Goal: Communication & Community: Answer question/provide support

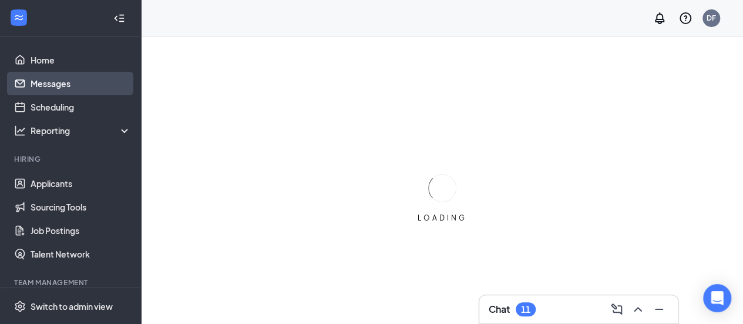
click at [59, 85] on link "Messages" at bounding box center [81, 83] width 100 height 23
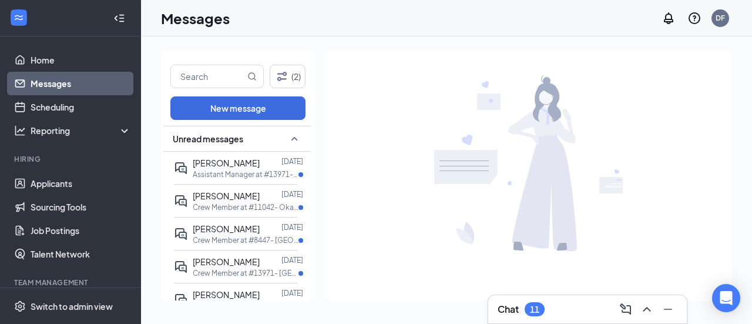
click at [59, 85] on link "Messages" at bounding box center [81, 83] width 100 height 23
click at [238, 162] on span "[PERSON_NAME]" at bounding box center [226, 162] width 67 height 11
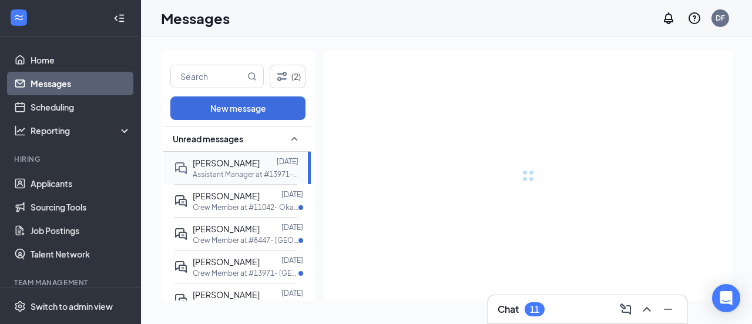
click at [238, 162] on span "[PERSON_NAME]" at bounding box center [226, 162] width 67 height 11
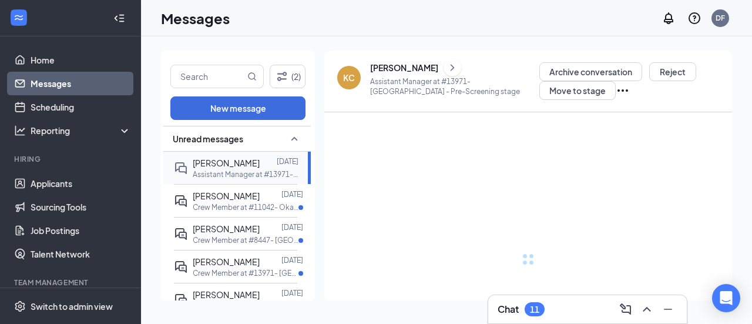
click at [238, 162] on span "[PERSON_NAME]" at bounding box center [226, 162] width 67 height 11
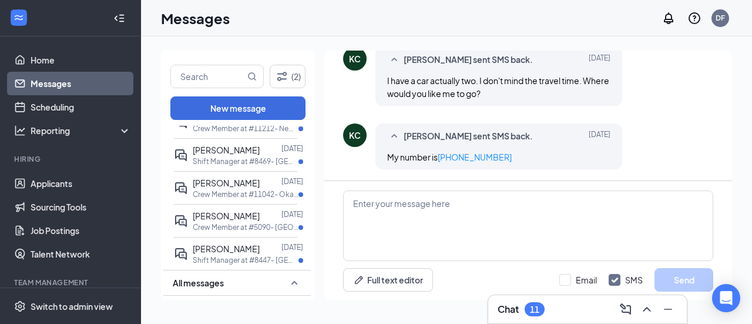
scroll to position [335, 0]
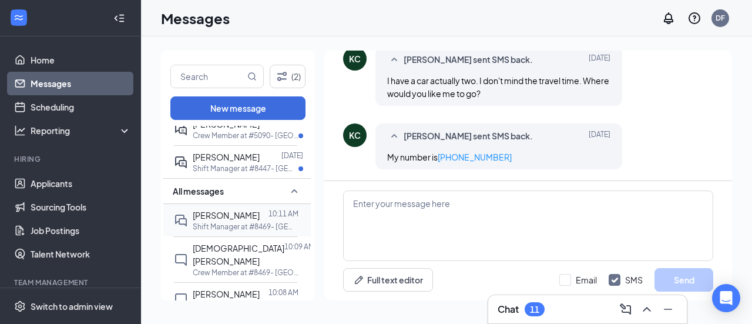
click at [236, 216] on span "[PERSON_NAME]" at bounding box center [226, 215] width 67 height 11
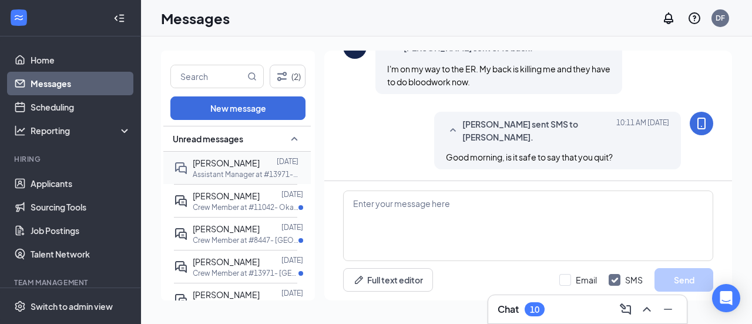
click at [229, 170] on p "Assistant Manager at #13971- [GEOGRAPHIC_DATA]" at bounding box center [246, 174] width 106 height 10
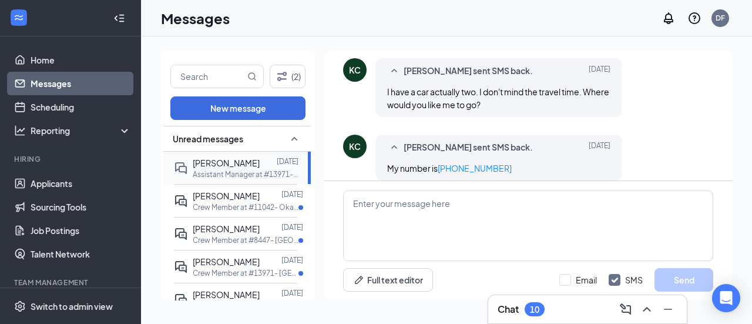
scroll to position [396, 0]
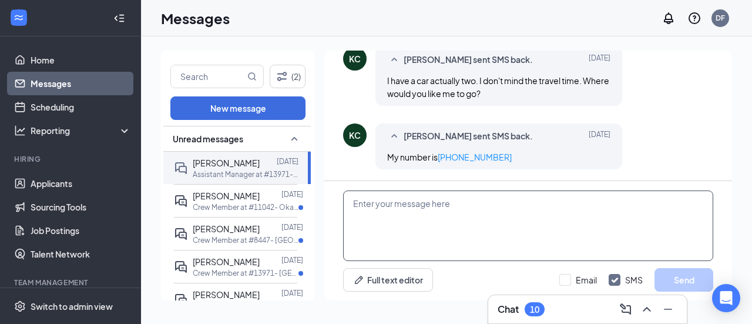
click at [377, 209] on textarea at bounding box center [528, 225] width 370 height 70
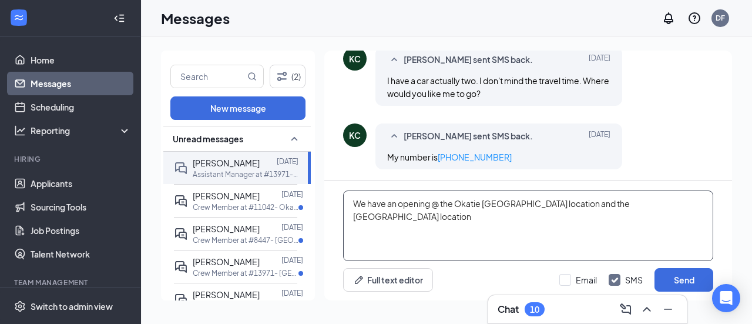
click at [513, 201] on textarea "We have an opening @ the Okatie [GEOGRAPHIC_DATA] location and the [GEOGRAPHIC_…" at bounding box center [528, 225] width 370 height 70
click at [396, 215] on textarea "We have an opening @ the Okatie [US_STATE] location and the [GEOGRAPHIC_DATA] l…" at bounding box center [528, 225] width 370 height 70
type textarea "We have an opening @ the Okatie [US_STATE] location and the [GEOGRAPHIC_DATA] l…"
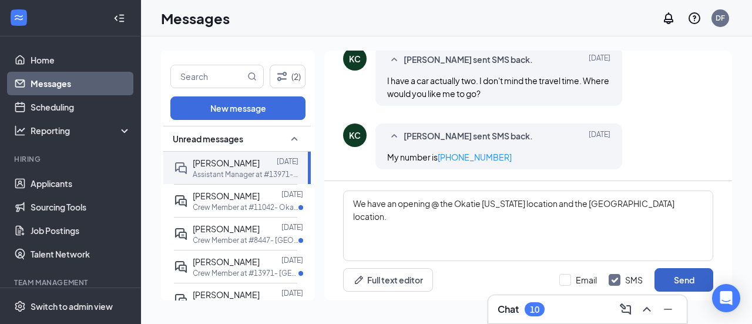
click at [685, 280] on button "Send" at bounding box center [683, 279] width 59 height 23
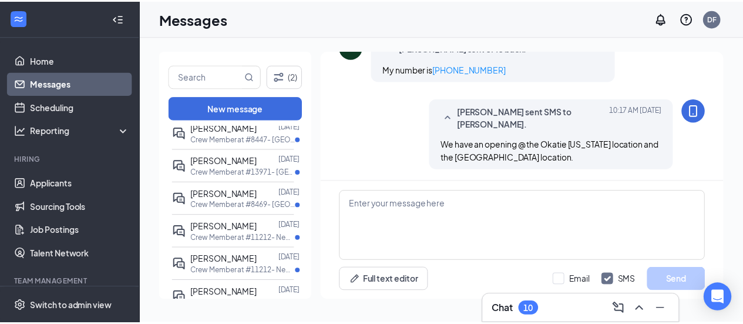
scroll to position [0, 0]
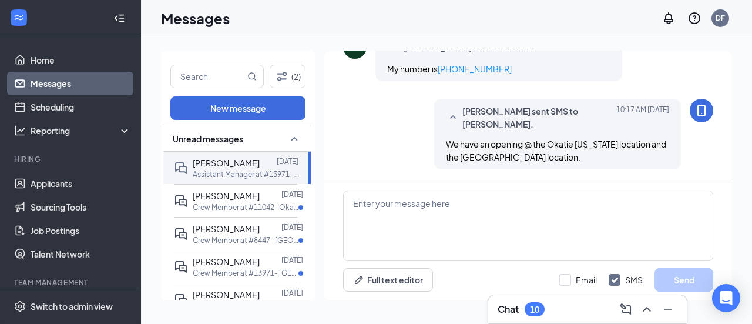
click at [43, 83] on link "Messages" at bounding box center [81, 83] width 100 height 23
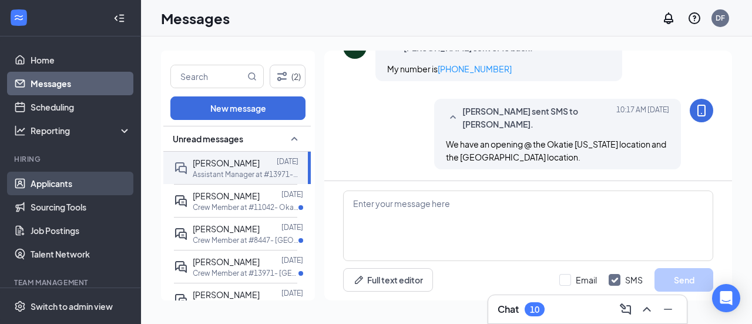
click at [41, 191] on link "Applicants" at bounding box center [81, 183] width 100 height 23
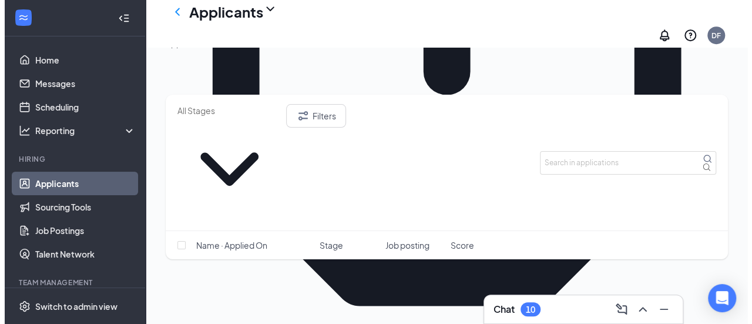
scroll to position [381, 0]
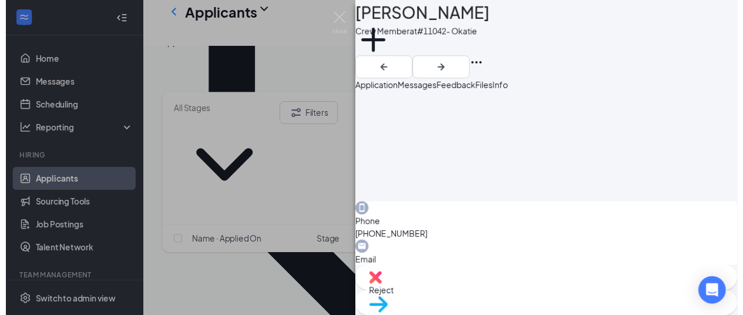
scroll to position [278, 0]
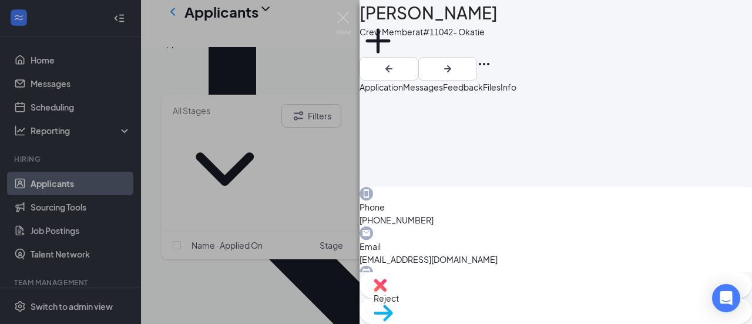
click at [189, 184] on div "ZM [PERSON_NAME] Crew Member at #11042- Okatie Add a tag Application Messages F…" at bounding box center [376, 162] width 752 height 324
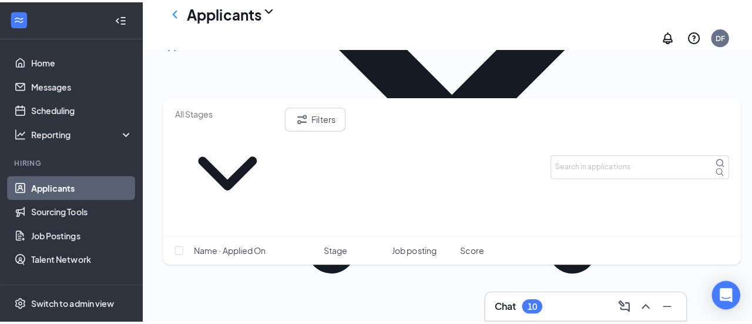
scroll to position [943, 0]
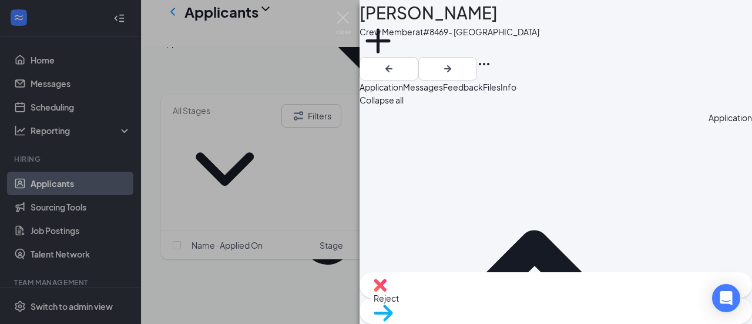
drag, startPoint x: 742, startPoint y: 156, endPoint x: 734, endPoint y: 207, distance: 52.3
click at [734, 207] on div "Collapse all Application Phone [PHONE_NUMBER] Email [PERSON_NAME][EMAIL_ADDRESS…" at bounding box center [555, 182] width 392 height 179
click at [250, 98] on div "KE [PERSON_NAME] Crew Member at #8469- Wilmington Add a tag Application Message…" at bounding box center [376, 162] width 752 height 324
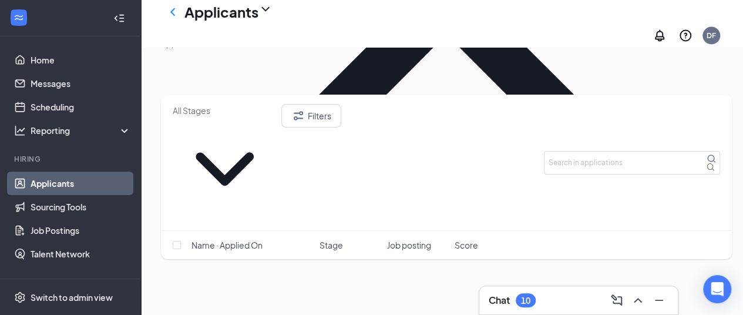
scroll to position [1114, 0]
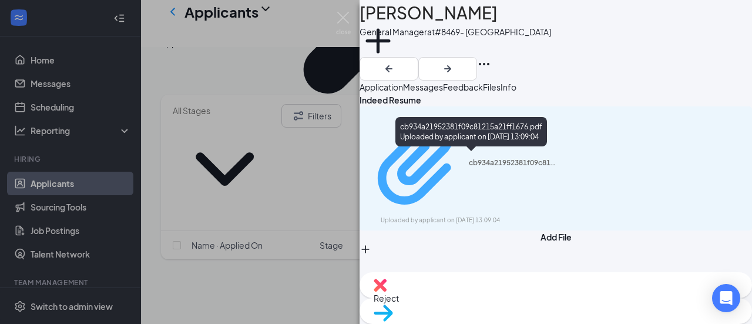
click at [469, 158] on div "cb934a21952381f09c81215a21ff1676.pdf" at bounding box center [513, 162] width 88 height 9
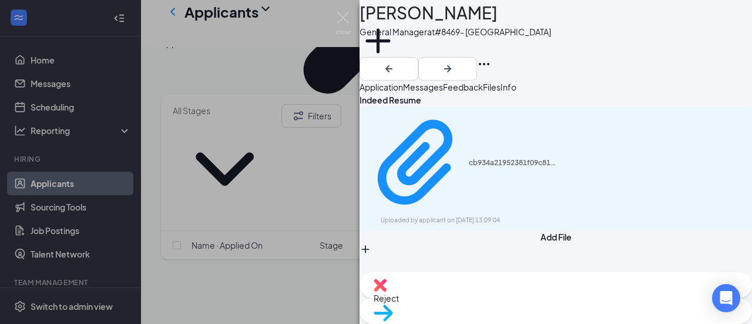
click at [214, 179] on div "WA [PERSON_NAME] General Manager at #8469- [GEOGRAPHIC_DATA] Add a tag Applicat…" at bounding box center [376, 162] width 752 height 324
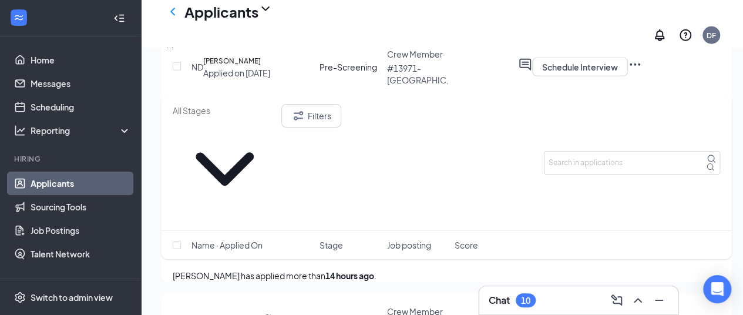
scroll to position [1638, 0]
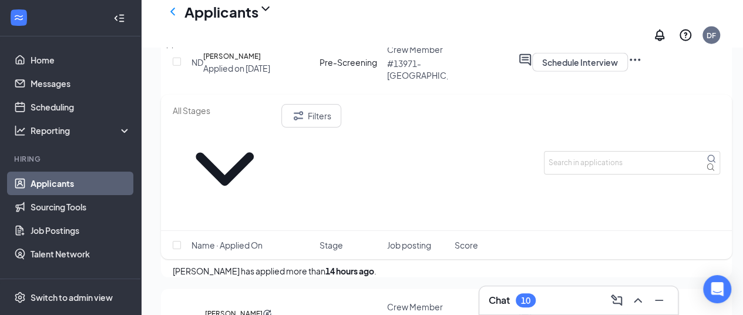
click at [281, 49] on div "Interviews · 77" at bounding box center [254, 42] width 54 height 13
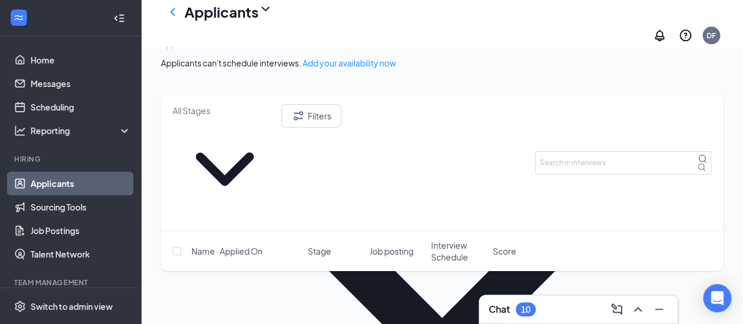
scroll to position [708, 0]
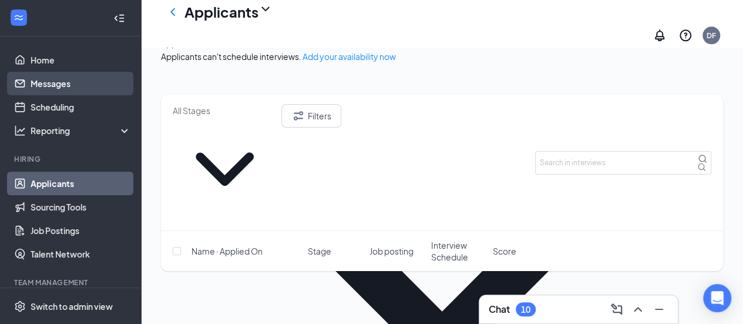
click at [33, 88] on link "Messages" at bounding box center [81, 83] width 100 height 23
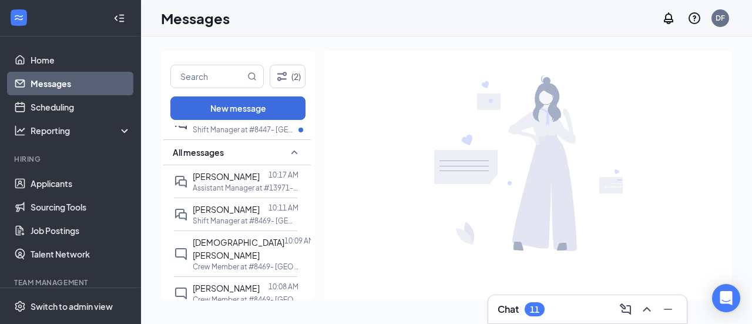
scroll to position [394, 0]
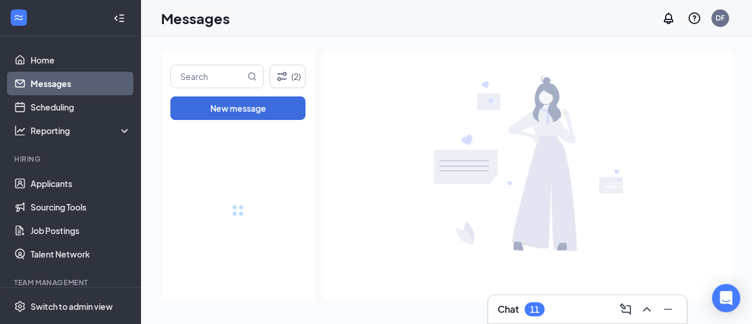
drag, startPoint x: 304, startPoint y: 239, endPoint x: 291, endPoint y: 155, distance: 85.0
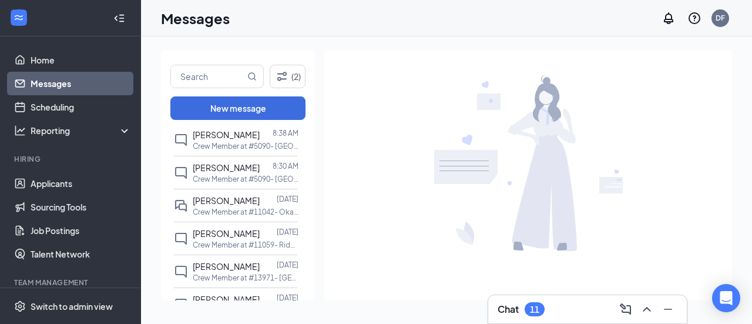
scroll to position [654, 0]
